Goal: Task Accomplishment & Management: Use online tool/utility

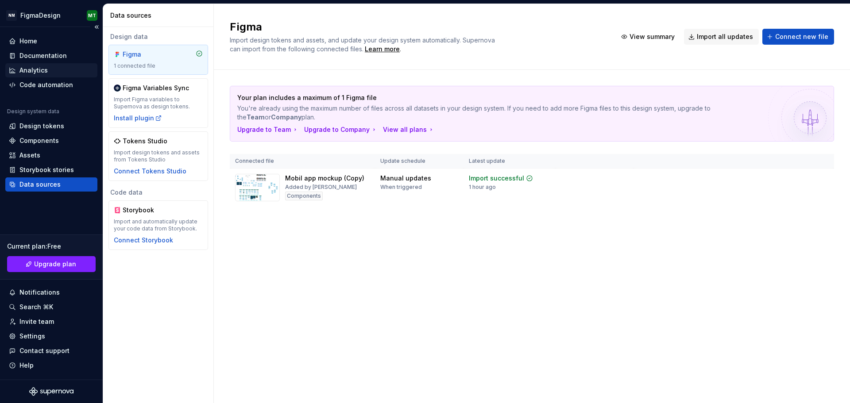
click at [46, 68] on div "Analytics" at bounding box center [33, 70] width 28 height 9
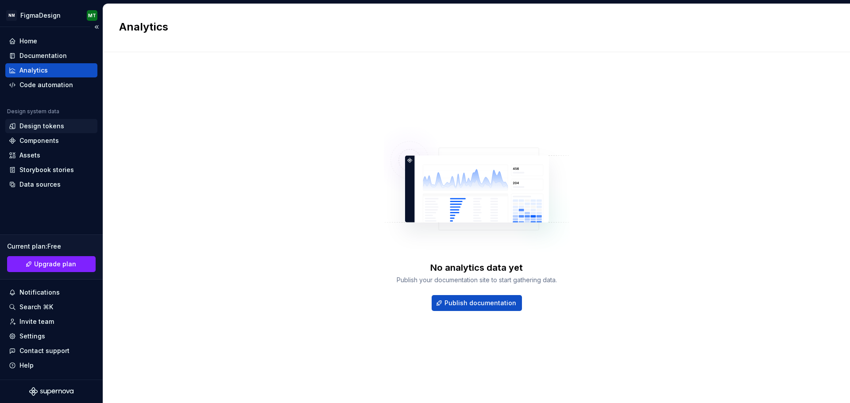
click at [45, 130] on div "Design tokens" at bounding box center [41, 126] width 45 height 9
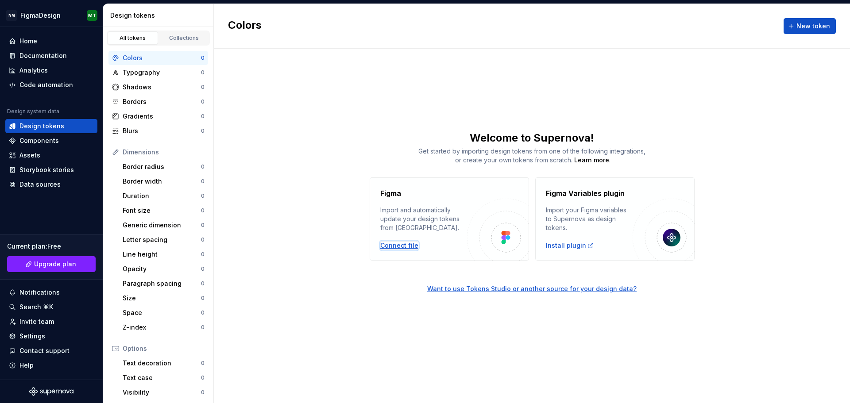
click at [389, 246] on div "Connect file" at bounding box center [399, 245] width 38 height 9
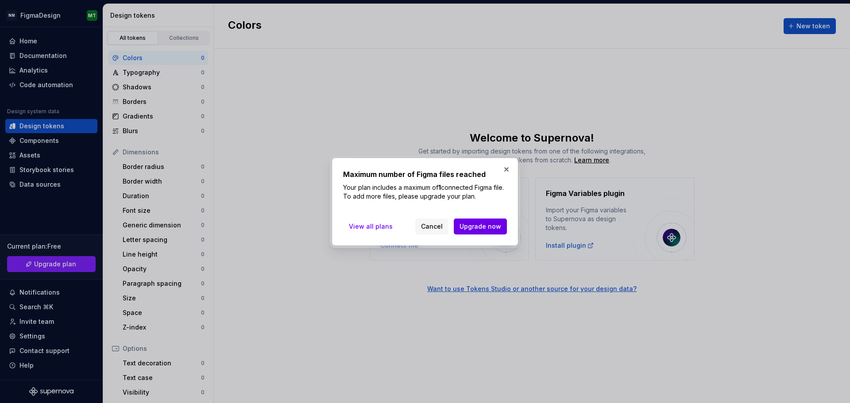
click at [463, 229] on span "Upgrade now" at bounding box center [480, 226] width 42 height 9
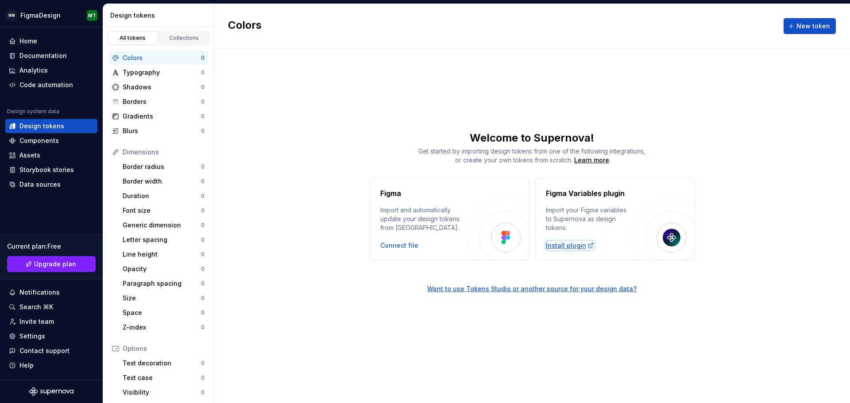
click at [566, 244] on div "Install plugin" at bounding box center [570, 245] width 48 height 9
click at [138, 57] on div "Colors" at bounding box center [162, 58] width 78 height 9
click at [136, 73] on div "Typography" at bounding box center [162, 72] width 78 height 9
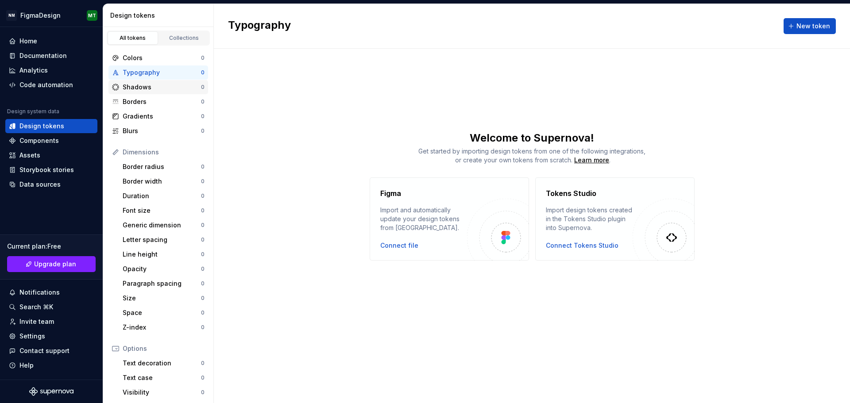
click at [135, 85] on div "Shadows" at bounding box center [162, 87] width 78 height 9
click at [816, 27] on span "New token" at bounding box center [813, 26] width 34 height 9
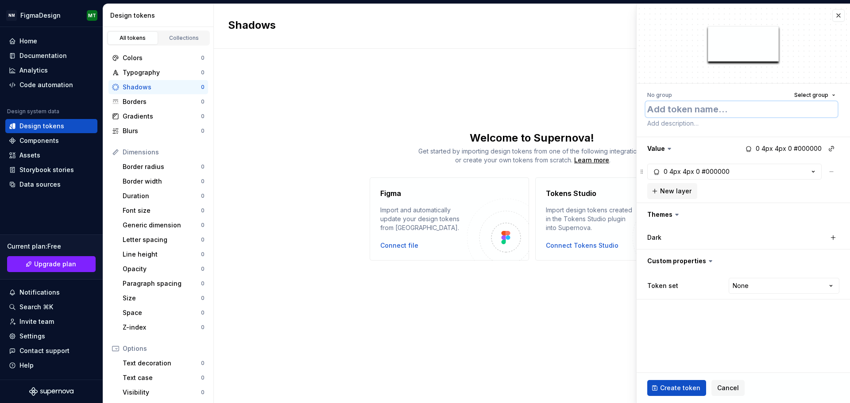
type textarea "*"
click at [687, 111] on textarea at bounding box center [741, 109] width 192 height 16
paste textarea "Mobil app mockup (Copy)"
type textarea "Mobil app mockup (Copy)"
type textarea "*"
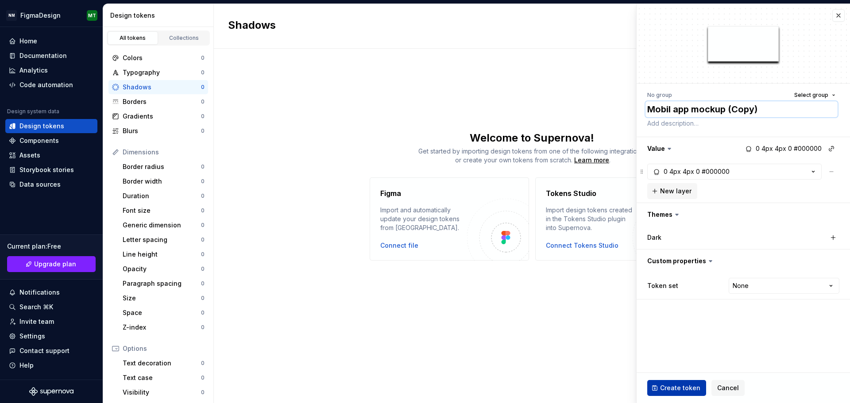
type textarea "Mobil app mockup (Copy)"
click at [687, 391] on span "Create token" at bounding box center [680, 388] width 40 height 9
type textarea "*"
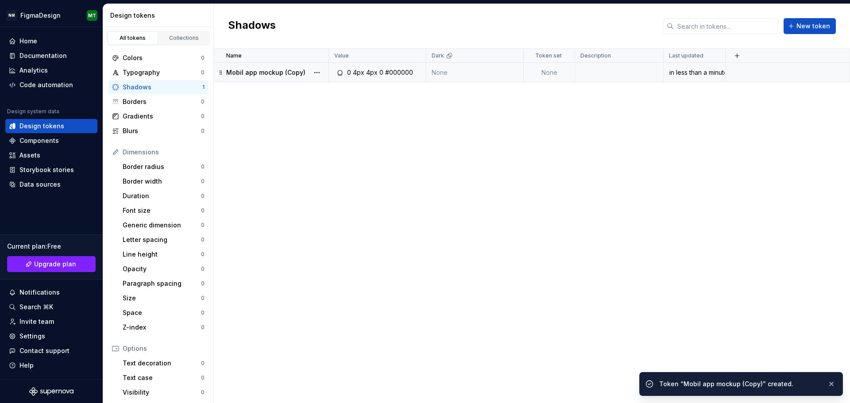
click at [258, 74] on p "Mobil app mockup (Copy)" at bounding box center [265, 72] width 79 height 9
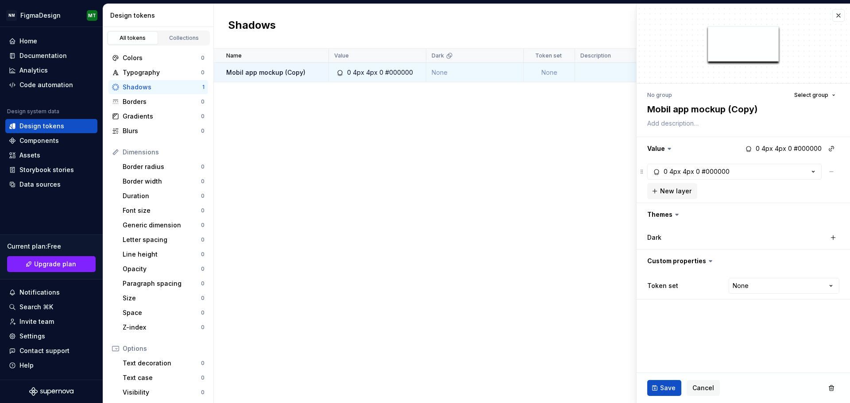
click at [152, 90] on div "Shadows" at bounding box center [163, 87] width 80 height 9
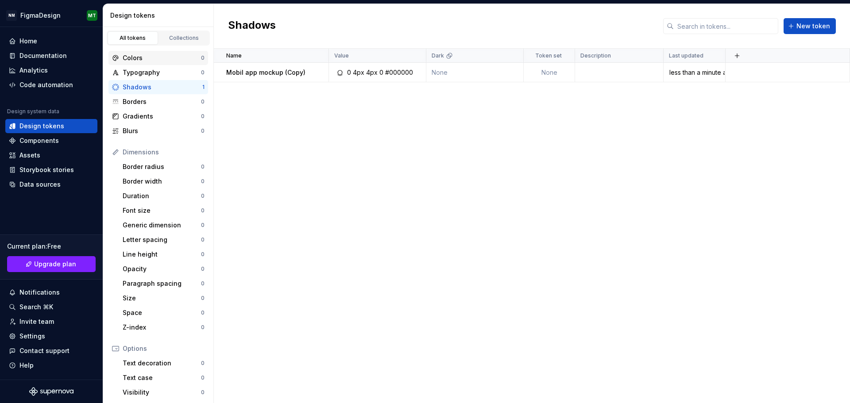
click at [133, 56] on div "Colors" at bounding box center [162, 58] width 78 height 9
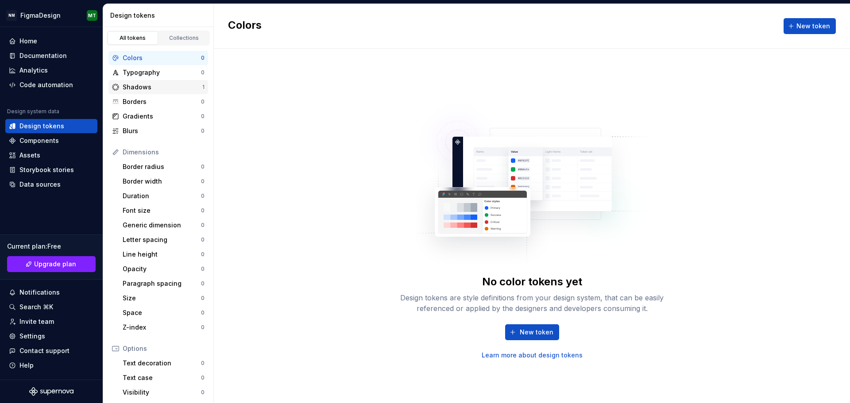
click at [141, 89] on div "Shadows" at bounding box center [163, 87] width 80 height 9
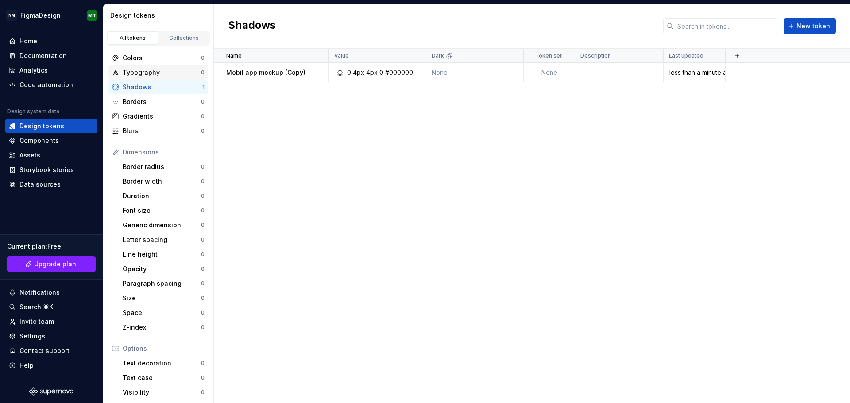
click at [141, 74] on div "Typography" at bounding box center [162, 72] width 78 height 9
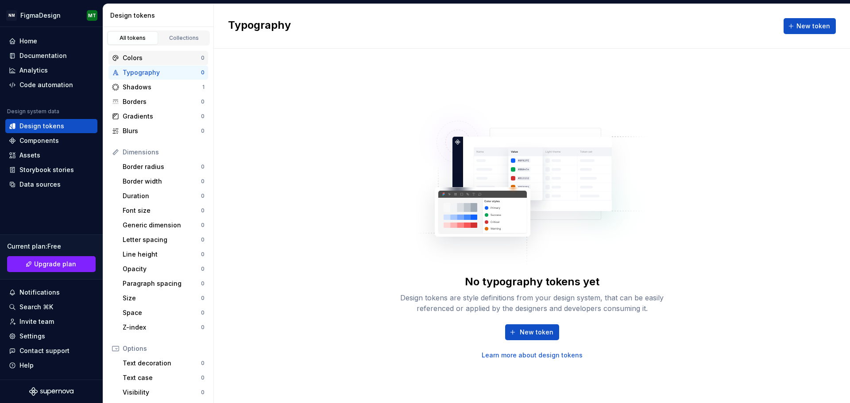
click at [138, 60] on div "Colors" at bounding box center [162, 58] width 78 height 9
click at [139, 97] on div "Borders" at bounding box center [162, 101] width 78 height 9
click at [139, 56] on div "Colors" at bounding box center [162, 58] width 78 height 9
click at [804, 24] on span "New token" at bounding box center [813, 26] width 34 height 9
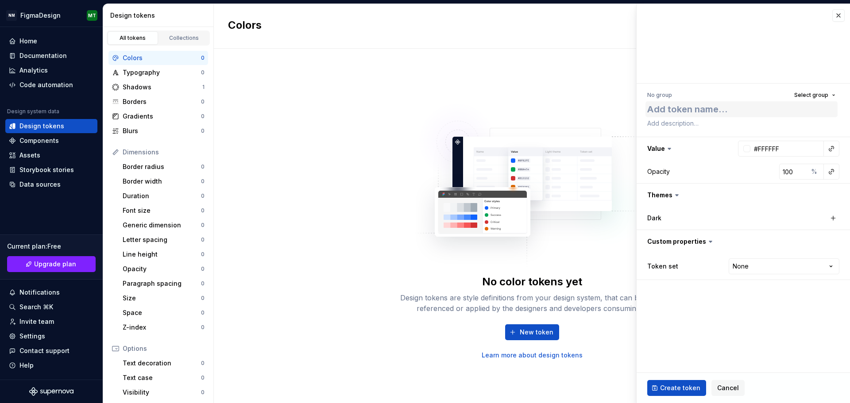
click at [717, 103] on textarea at bounding box center [741, 109] width 192 height 16
type textarea "*"
type textarea "Mobil app mockup (Copy)"
click at [666, 389] on span "Create token" at bounding box center [680, 388] width 40 height 9
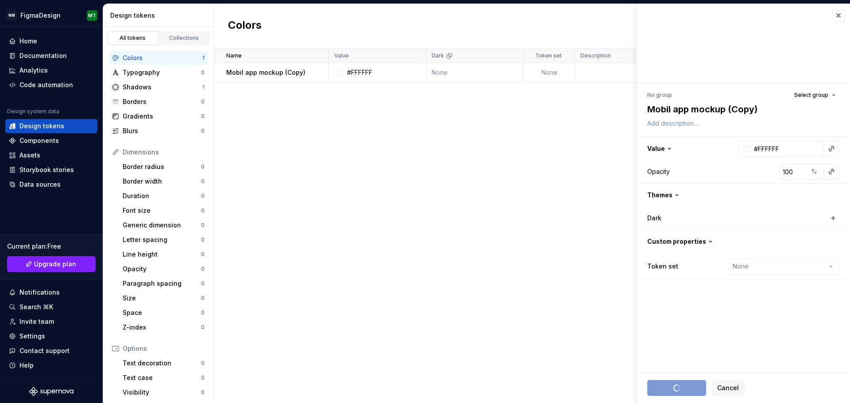
type textarea "*"
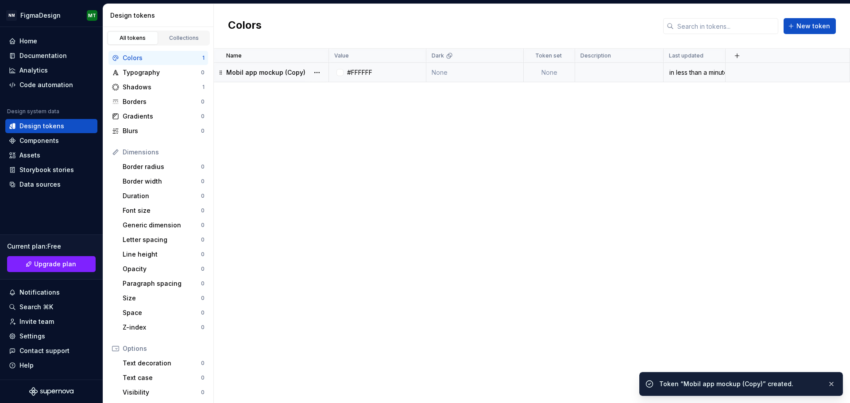
click at [295, 70] on p "Mobil app mockup (Copy)" at bounding box center [265, 72] width 79 height 9
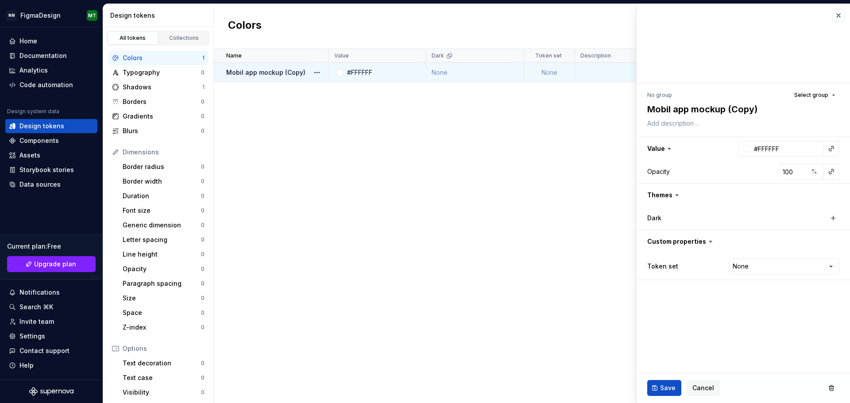
type textarea "*"
click at [50, 183] on div "Data sources" at bounding box center [39, 184] width 41 height 9
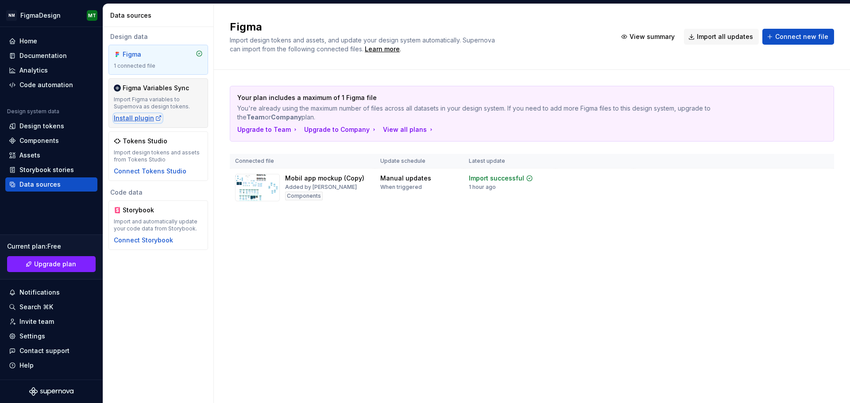
click at [146, 119] on div "Install plugin" at bounding box center [138, 118] width 48 height 9
click at [250, 185] on img at bounding box center [257, 187] width 45 height 27
click at [250, 184] on img at bounding box center [257, 187] width 45 height 27
click at [793, 180] on span "View summary" at bounding box center [788, 178] width 39 height 7
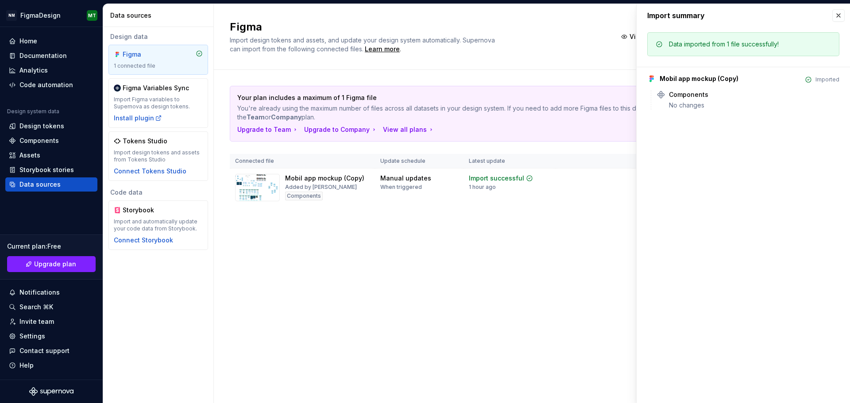
click at [673, 80] on div "Mobil app mockup (Copy)" at bounding box center [698, 78] width 79 height 9
click at [699, 107] on div "No changes" at bounding box center [754, 105] width 170 height 9
click at [839, 14] on button "button" at bounding box center [838, 15] width 12 height 12
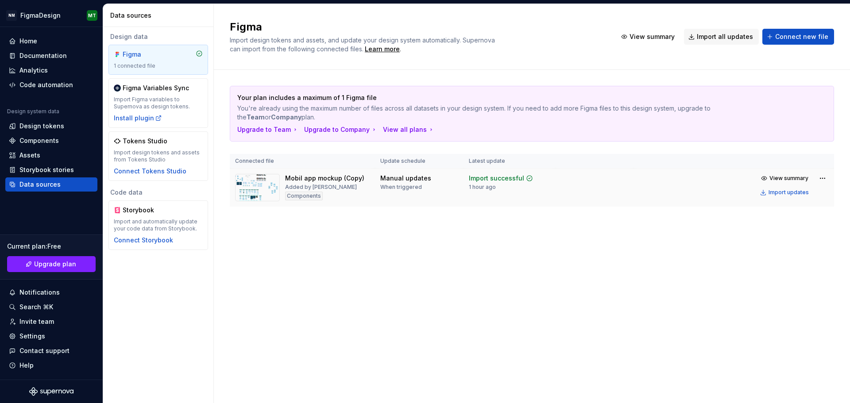
click at [259, 185] on img at bounding box center [257, 187] width 45 height 27
click at [258, 185] on img at bounding box center [257, 187] width 45 height 27
click at [150, 151] on div "Import design tokens and assets from Tokens Studio" at bounding box center [158, 156] width 89 height 14
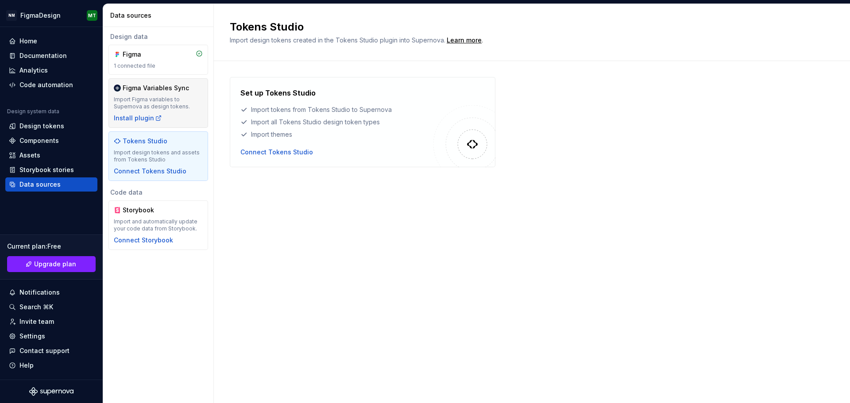
click at [149, 111] on div "Figma Variables Sync Import Figma variables to Supernova as design tokens. Inst…" at bounding box center [158, 103] width 89 height 39
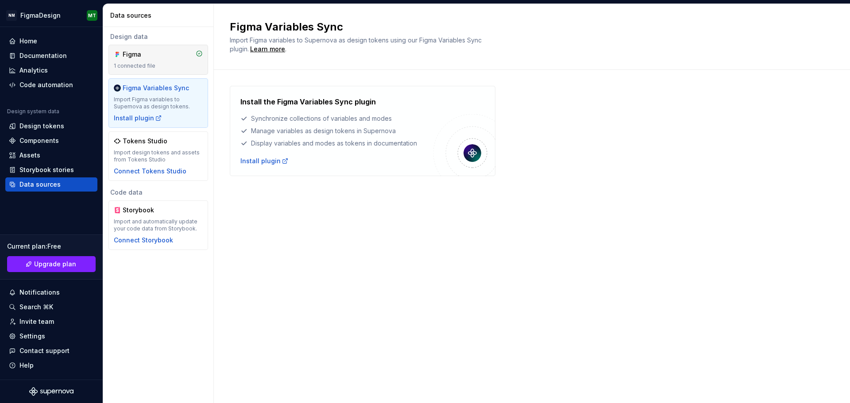
click at [148, 57] on div "Figma" at bounding box center [144, 54] width 42 height 9
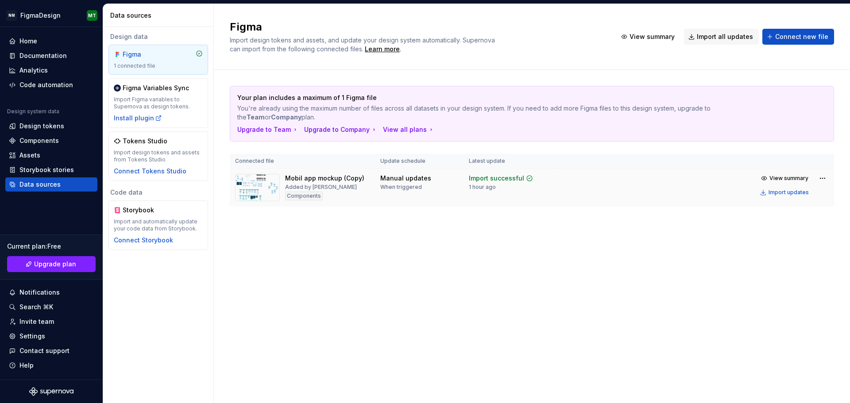
click at [357, 197] on div "Mobil app mockup (Copy) Added by [PERSON_NAME]" at bounding box center [324, 187] width 79 height 27
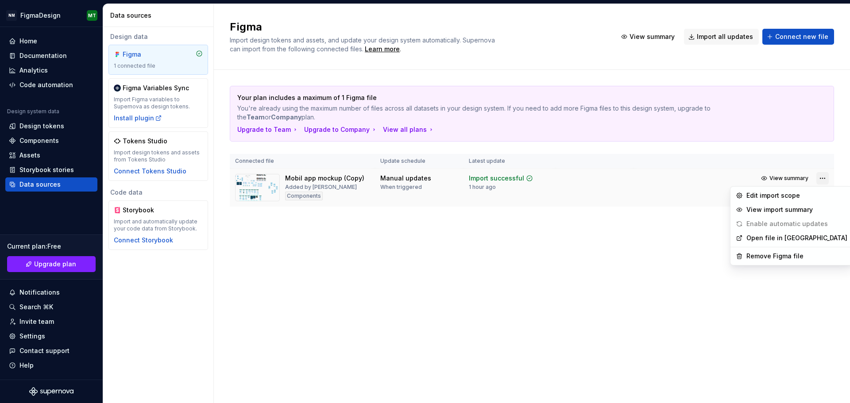
click at [819, 180] on html "NM FigmaDesign MT Home Documentation Analytics Code automation Design system da…" at bounding box center [425, 201] width 850 height 403
click at [794, 200] on div "Edit import scope" at bounding box center [791, 196] width 119 height 14
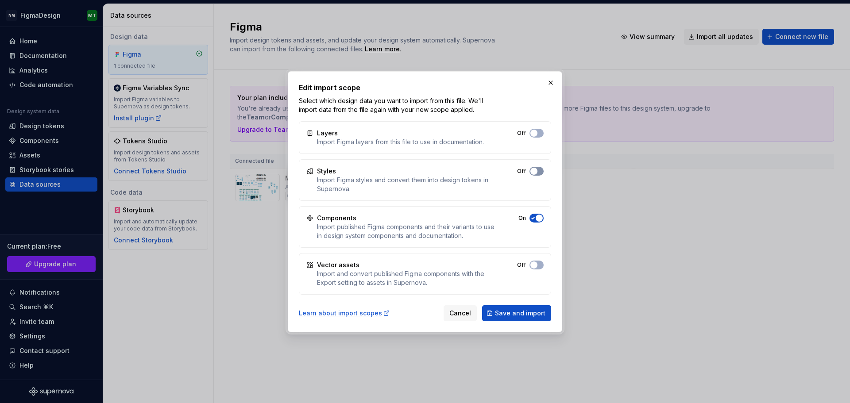
click at [534, 173] on span "button" at bounding box center [533, 171] width 7 height 7
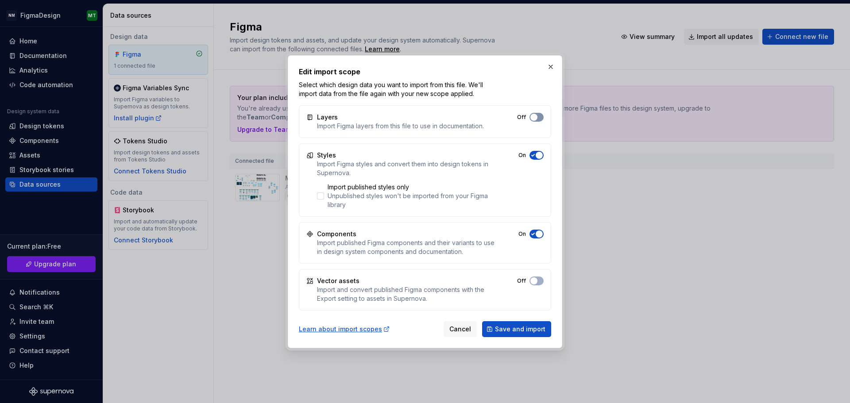
click at [536, 119] on span "button" at bounding box center [533, 117] width 7 height 7
click at [535, 121] on span "button" at bounding box center [538, 117] width 7 height 7
click at [532, 327] on span "Save and import" at bounding box center [520, 329] width 50 height 9
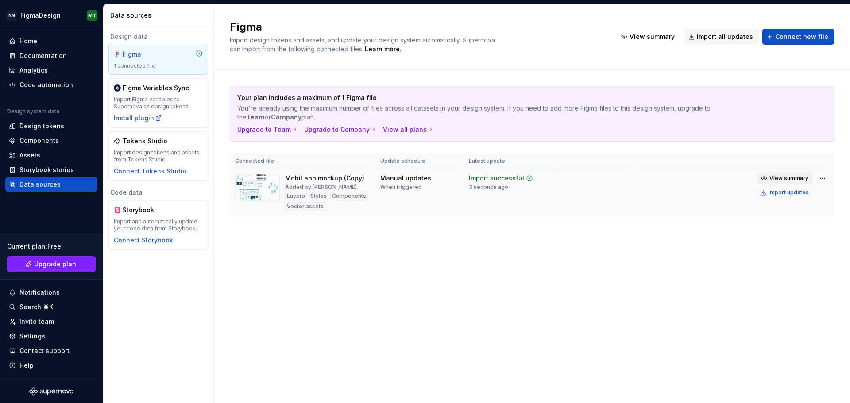
click at [795, 178] on span "View summary" at bounding box center [788, 178] width 39 height 7
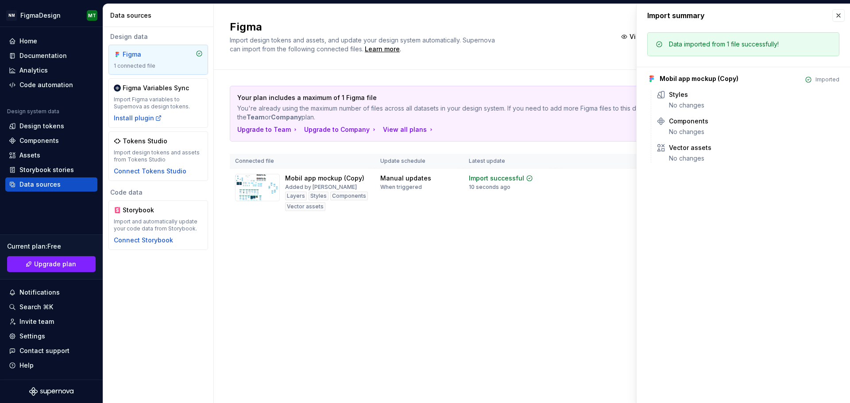
click at [766, 49] on div "Data imported from 1 file successfully!" at bounding box center [743, 44] width 192 height 24
click at [837, 12] on button "button" at bounding box center [838, 15] width 12 height 12
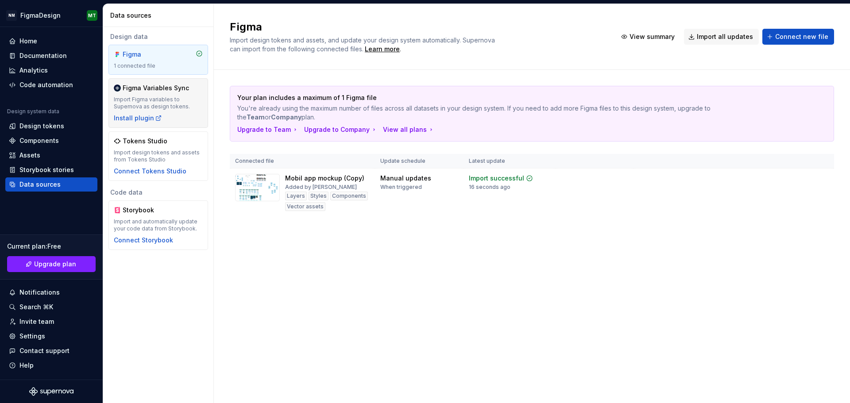
click at [165, 98] on div "Import Figma variables to Supernova as design tokens." at bounding box center [158, 103] width 89 height 14
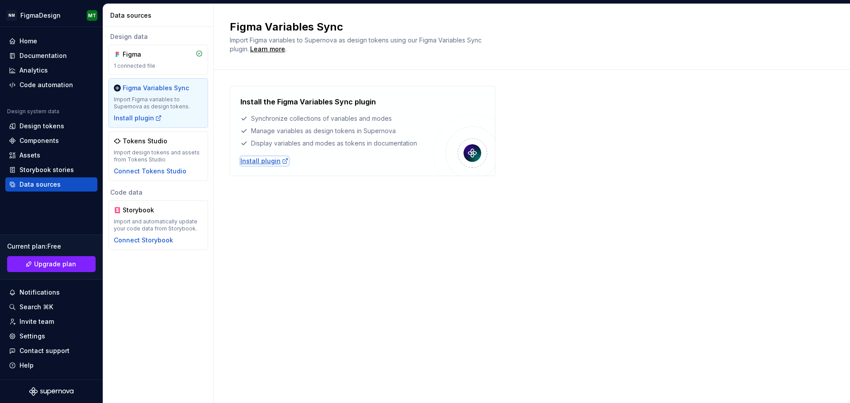
click at [269, 162] on div "Install plugin" at bounding box center [264, 161] width 48 height 9
click at [154, 141] on div "Tokens Studio" at bounding box center [145, 141] width 45 height 9
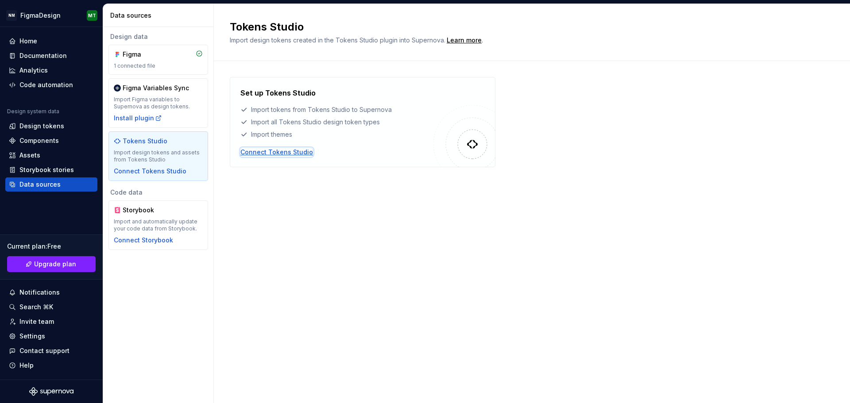
click at [261, 154] on div "Connect Tokens Studio" at bounding box center [276, 152] width 73 height 9
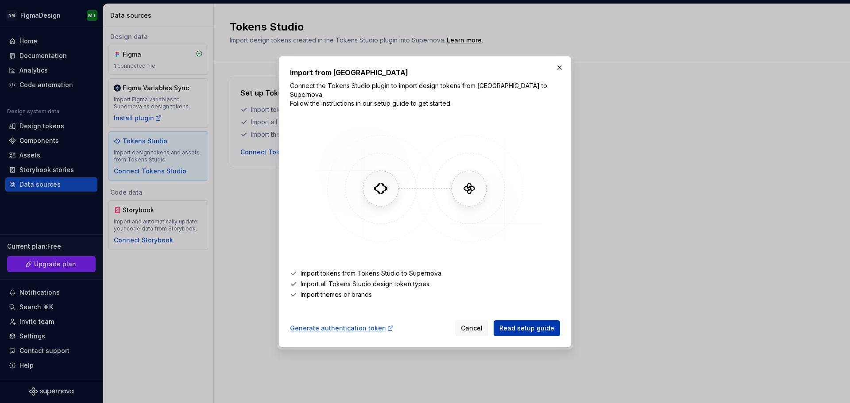
click at [518, 326] on span "Read setup guide" at bounding box center [526, 328] width 55 height 9
click at [517, 327] on span "Read setup guide" at bounding box center [526, 328] width 55 height 9
